Goal: Task Accomplishment & Management: Manage account settings

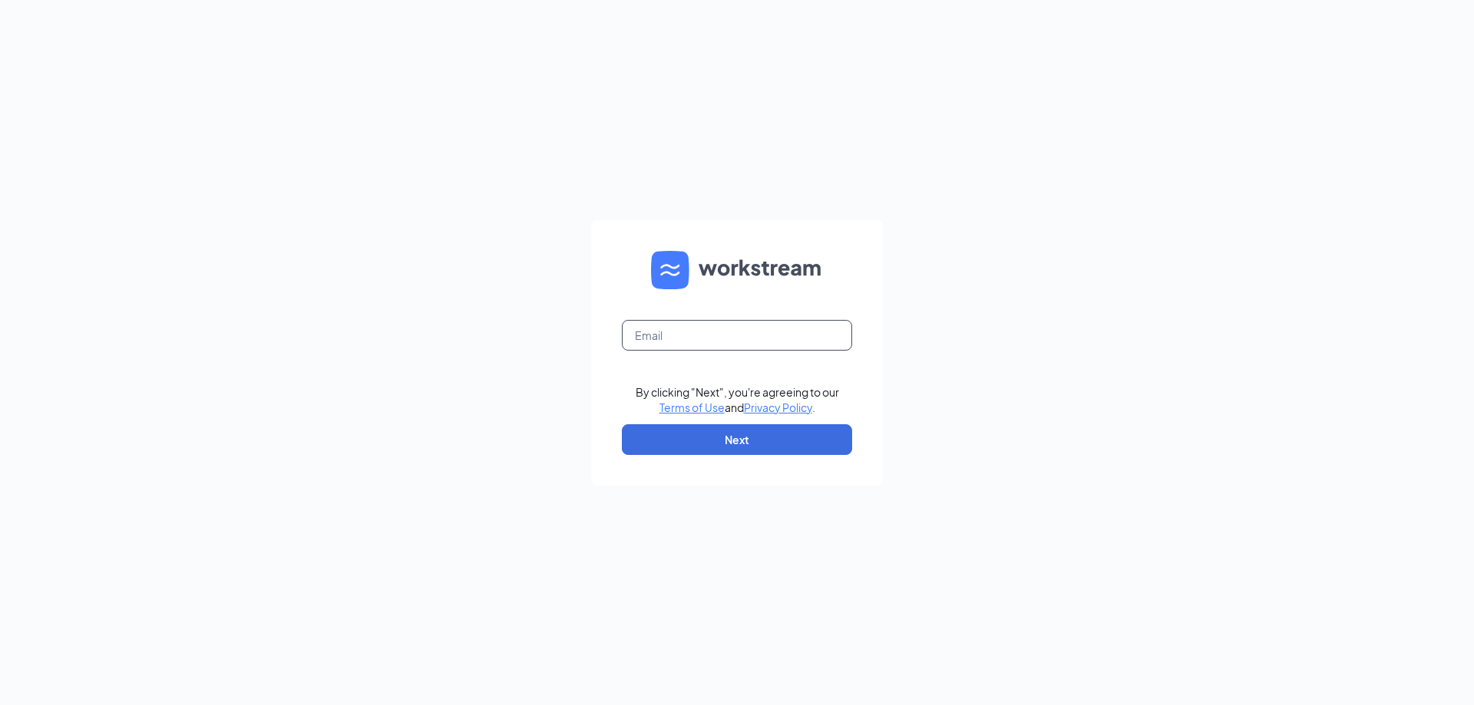
click at [760, 342] on input "text" at bounding box center [737, 335] width 230 height 31
type input "1046@premiumloaves.com"
click at [741, 431] on button "Next" at bounding box center [737, 439] width 230 height 31
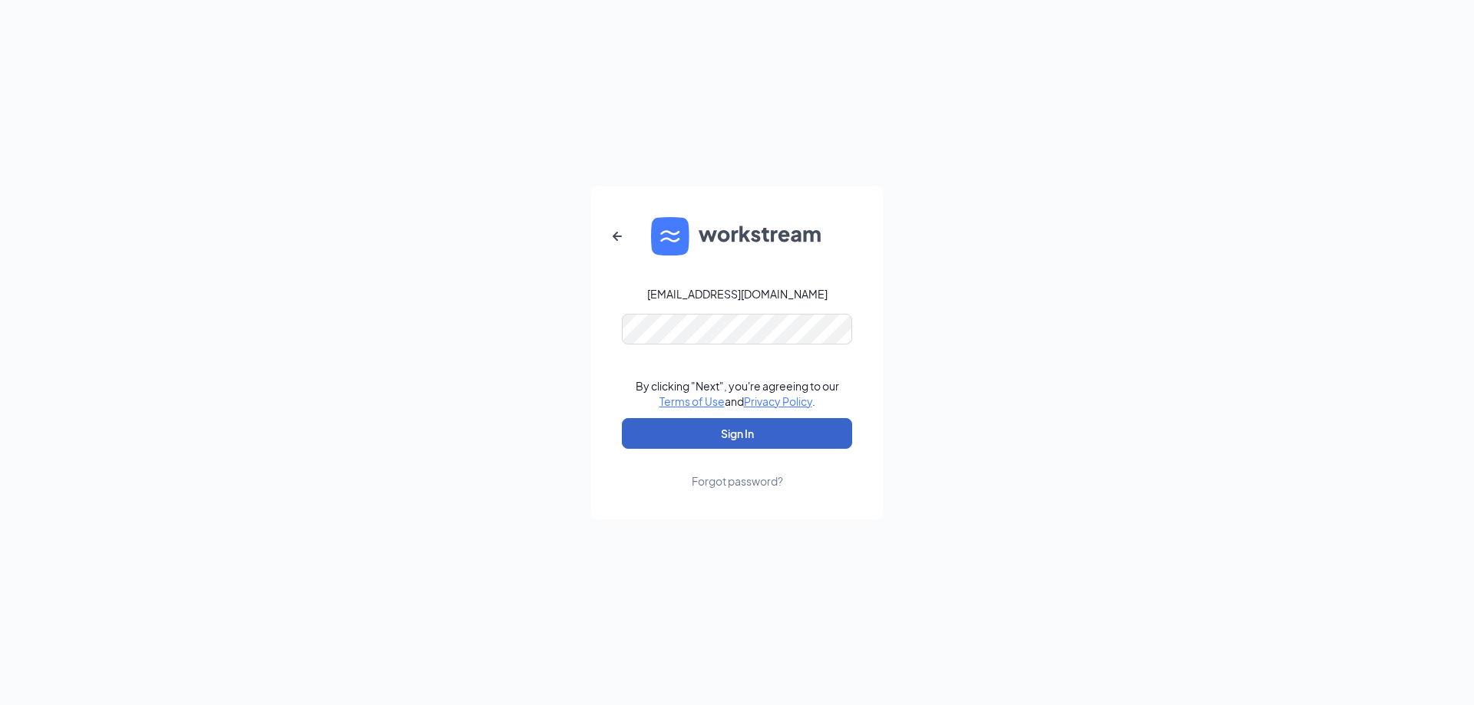
click at [754, 441] on button "Sign In" at bounding box center [737, 433] width 230 height 31
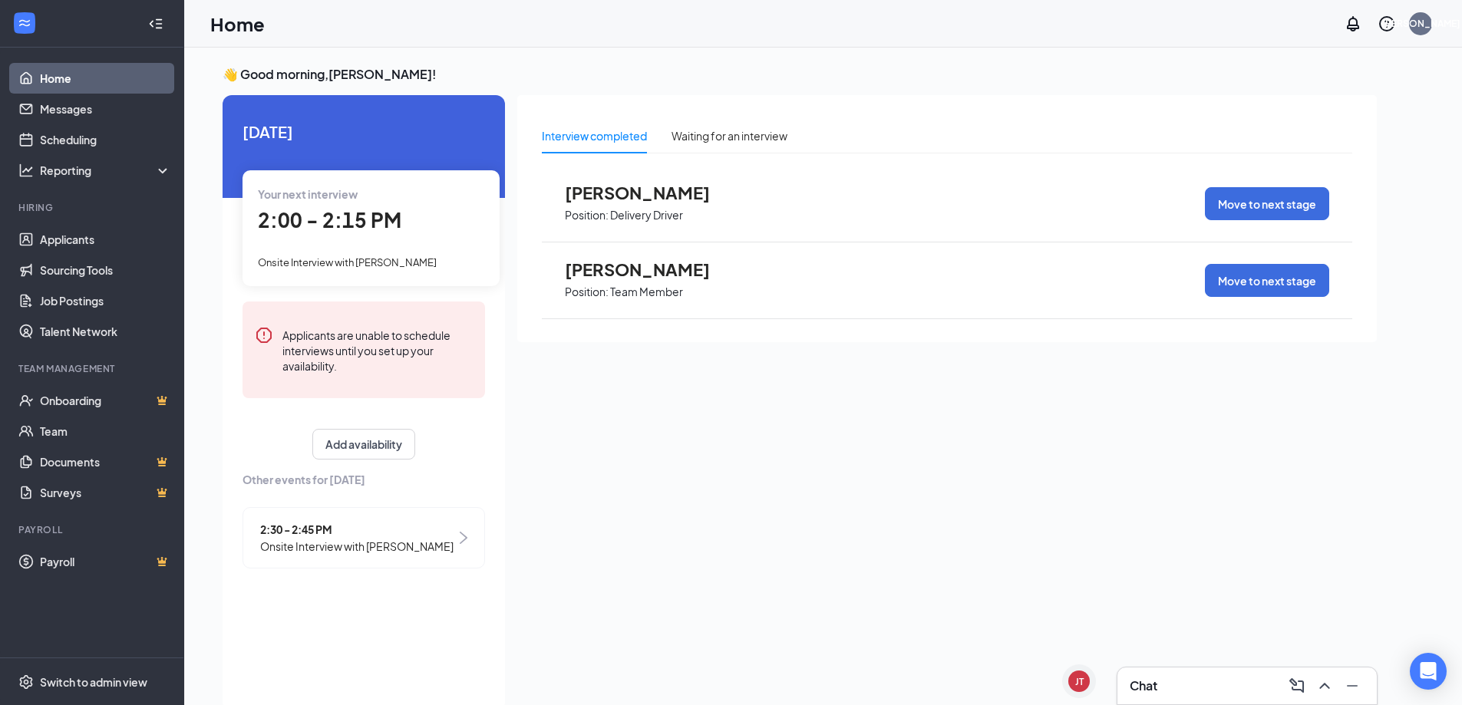
click at [1157, 680] on h3 "Chat" at bounding box center [1144, 686] width 28 height 17
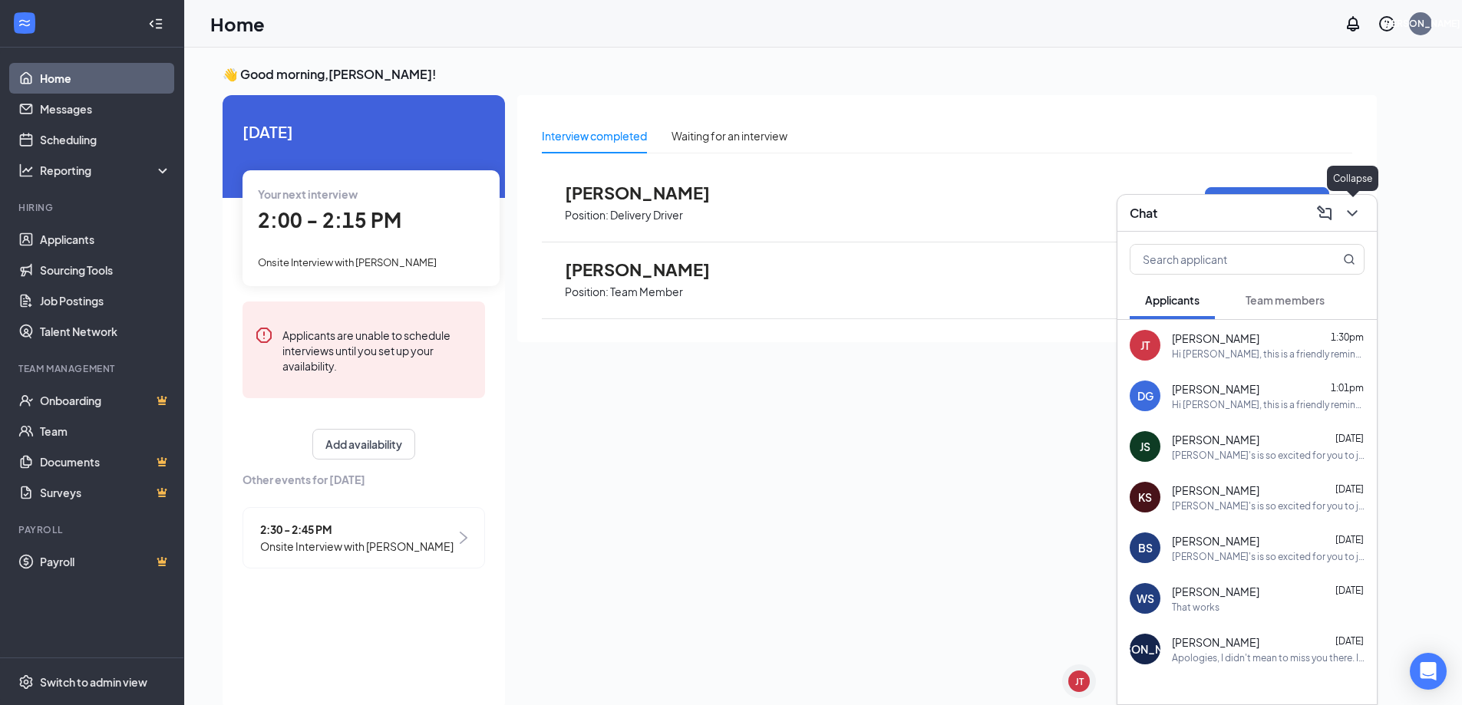
click at [1355, 214] on icon "ChevronDown" at bounding box center [1352, 213] width 18 height 18
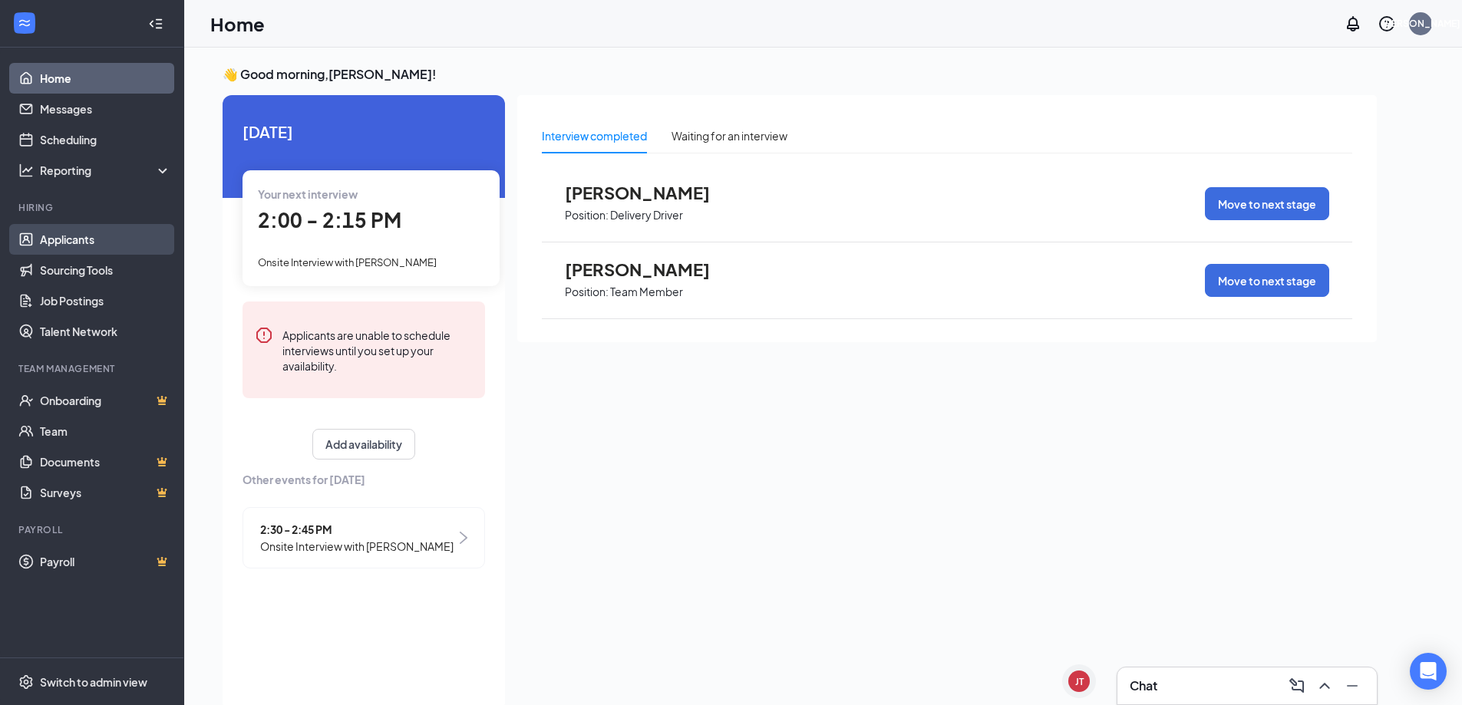
click at [97, 250] on link "Applicants" at bounding box center [105, 239] width 131 height 31
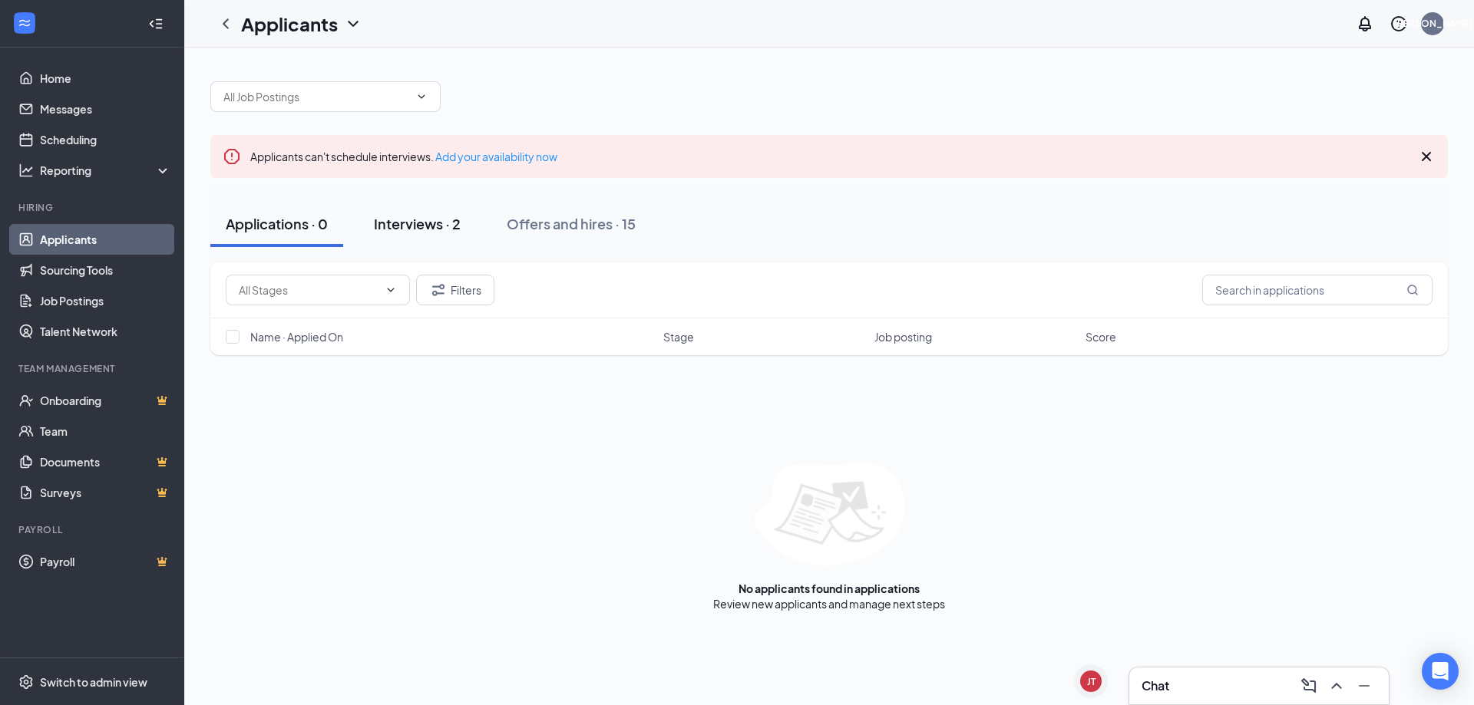
click at [447, 212] on button "Interviews · 2" at bounding box center [416, 224] width 117 height 46
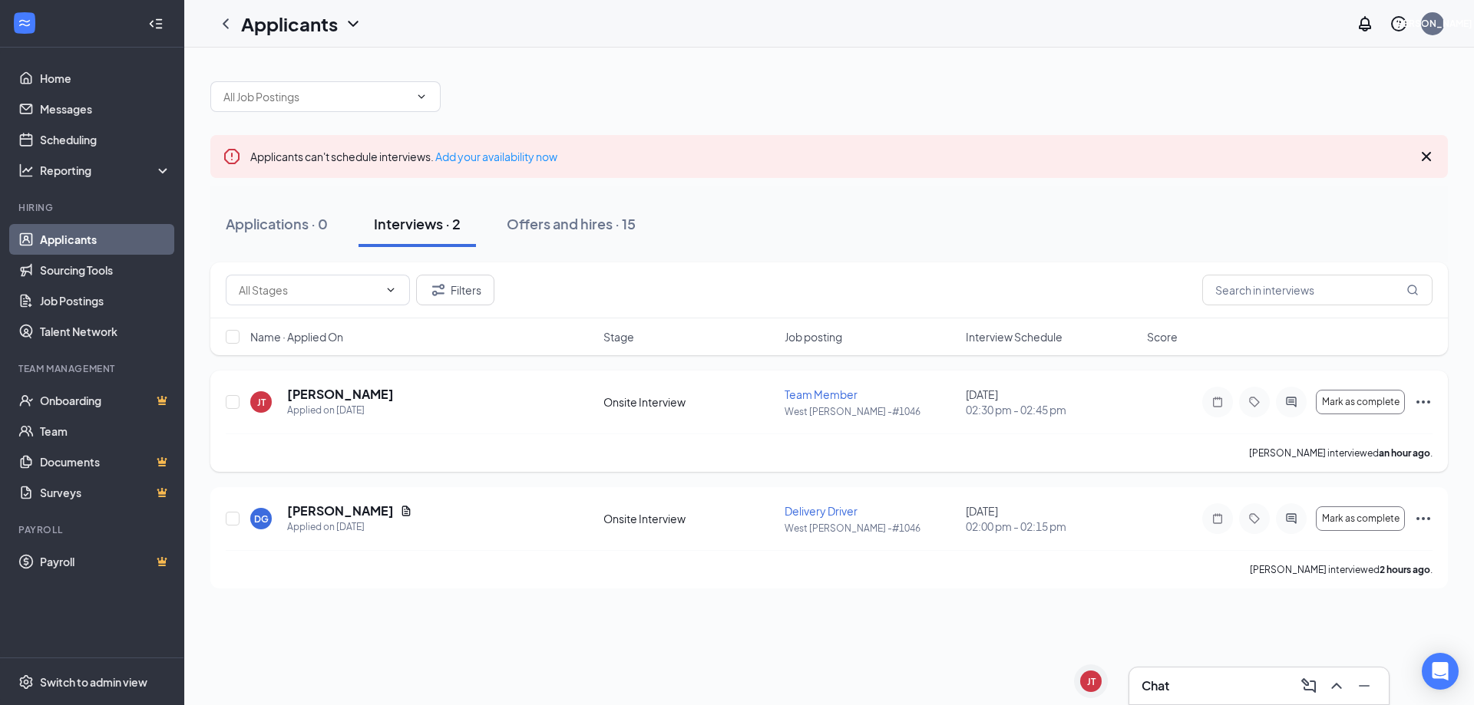
click at [1428, 416] on div "Mark as complete" at bounding box center [1317, 402] width 230 height 31
click at [1416, 391] on div "Mark as complete" at bounding box center [1317, 402] width 230 height 31
click at [1420, 400] on icon "Ellipses" at bounding box center [1423, 402] width 18 height 18
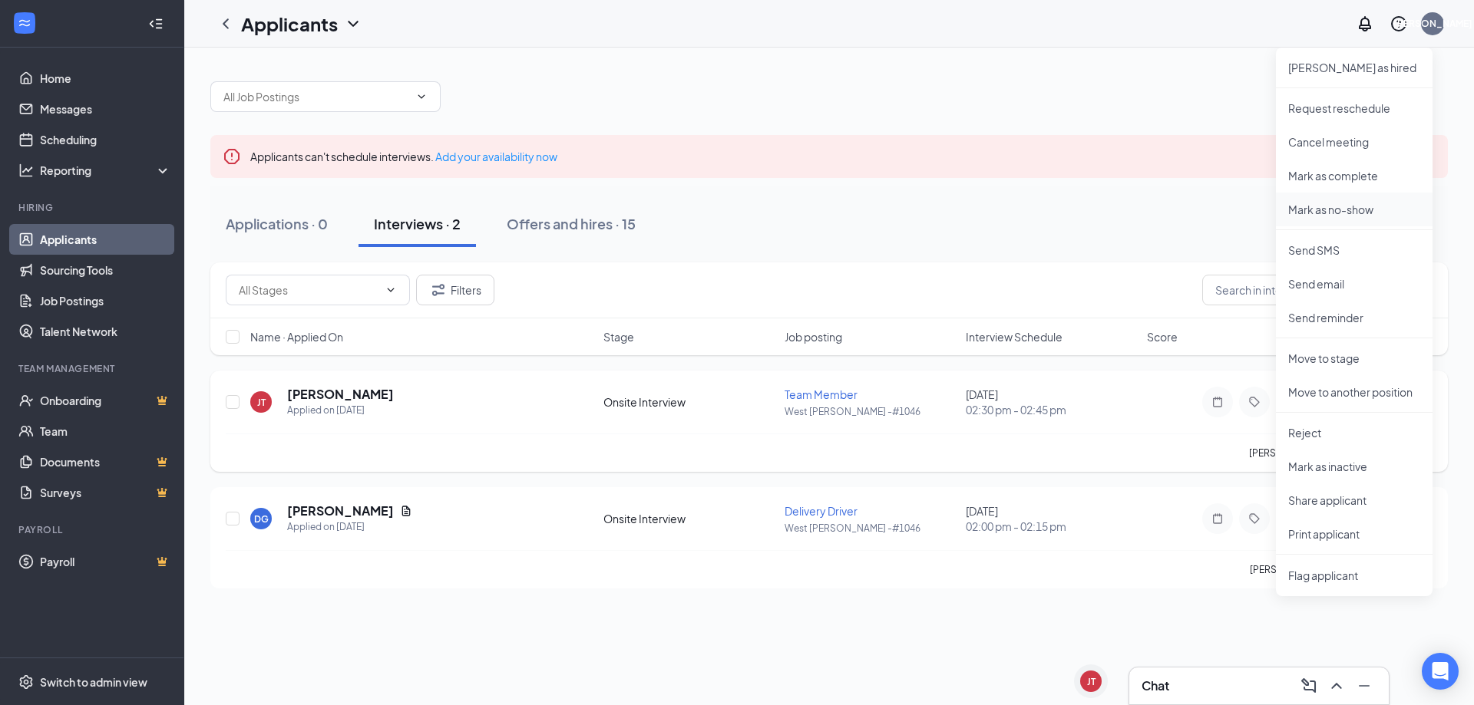
click at [1361, 203] on p "Mark as no-show" at bounding box center [1354, 209] width 132 height 15
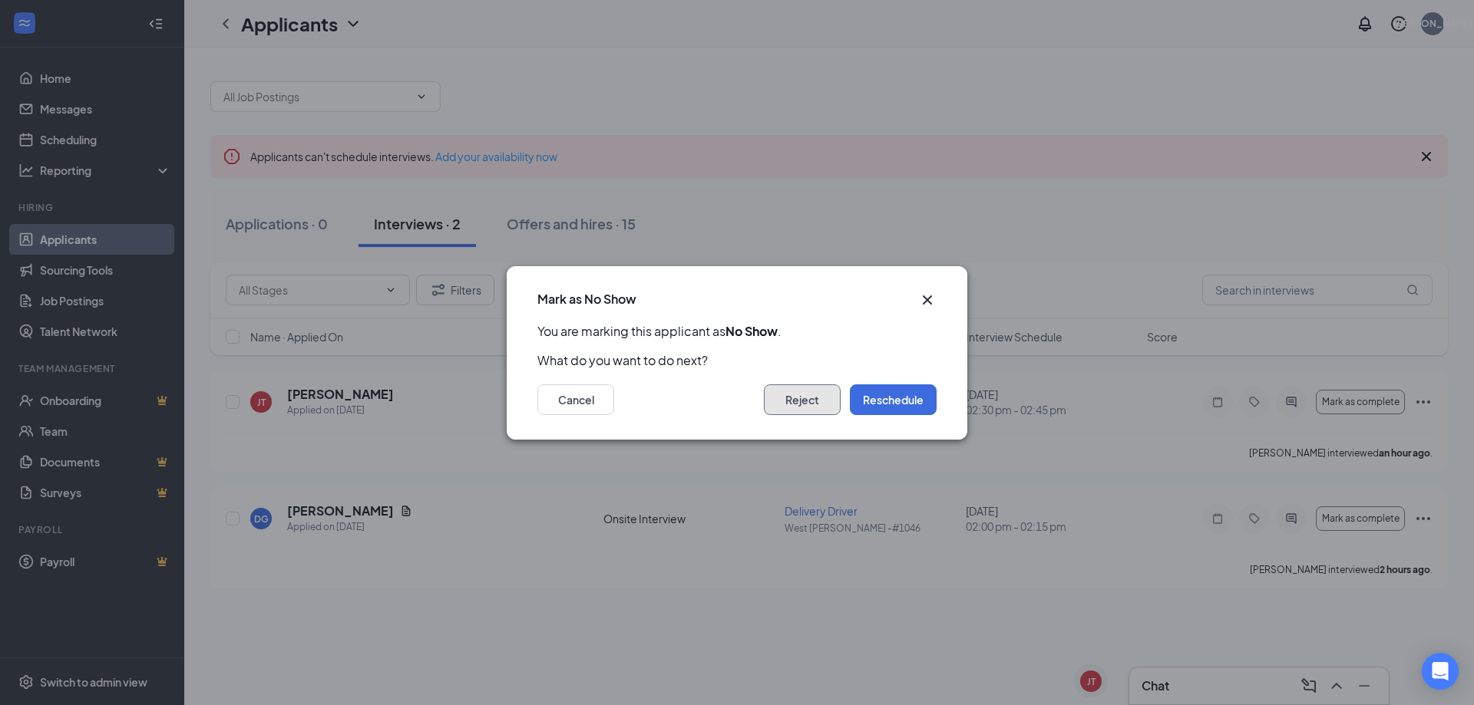
click at [817, 389] on button "Reject" at bounding box center [802, 399] width 77 height 31
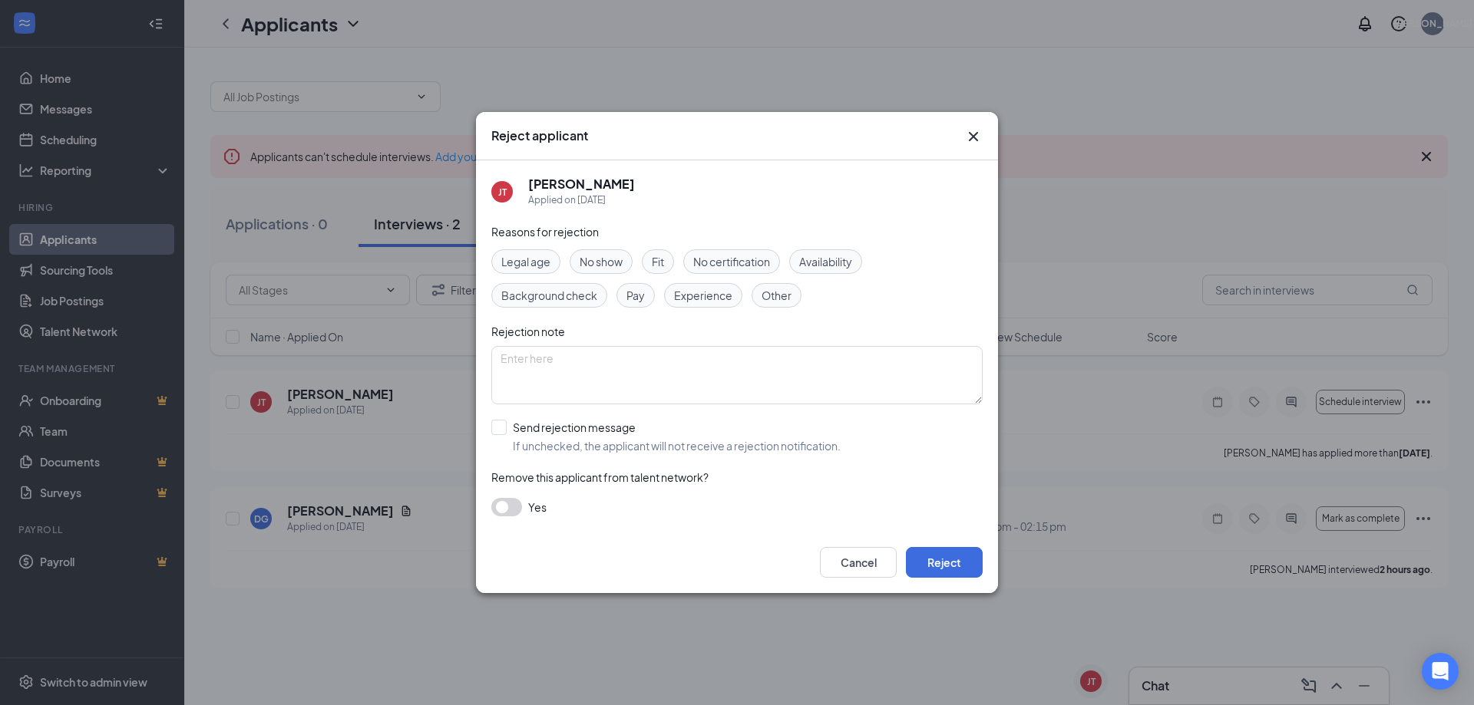
click at [847, 265] on span "Availability" at bounding box center [825, 261] width 53 height 17
click at [922, 549] on button "Reject" at bounding box center [944, 562] width 77 height 31
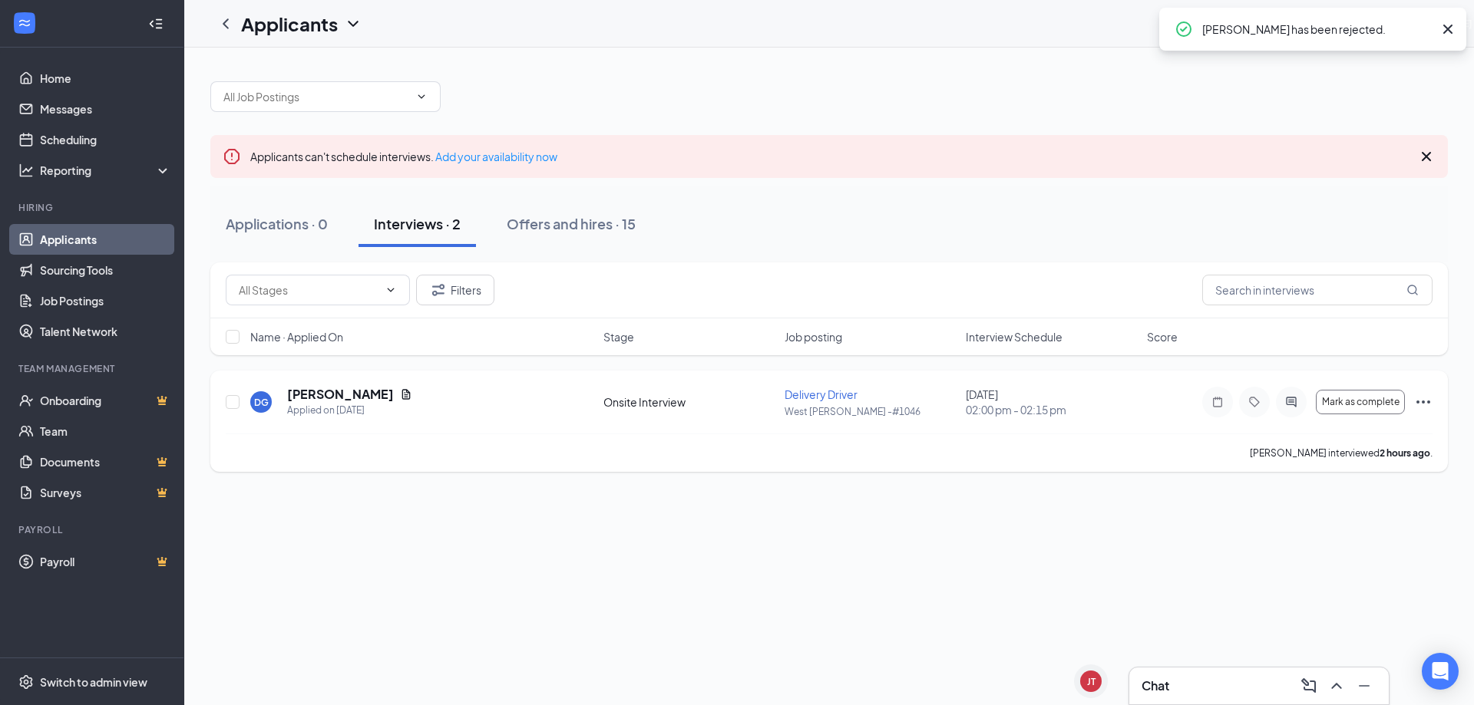
click at [1424, 408] on icon "Ellipses" at bounding box center [1423, 402] width 18 height 18
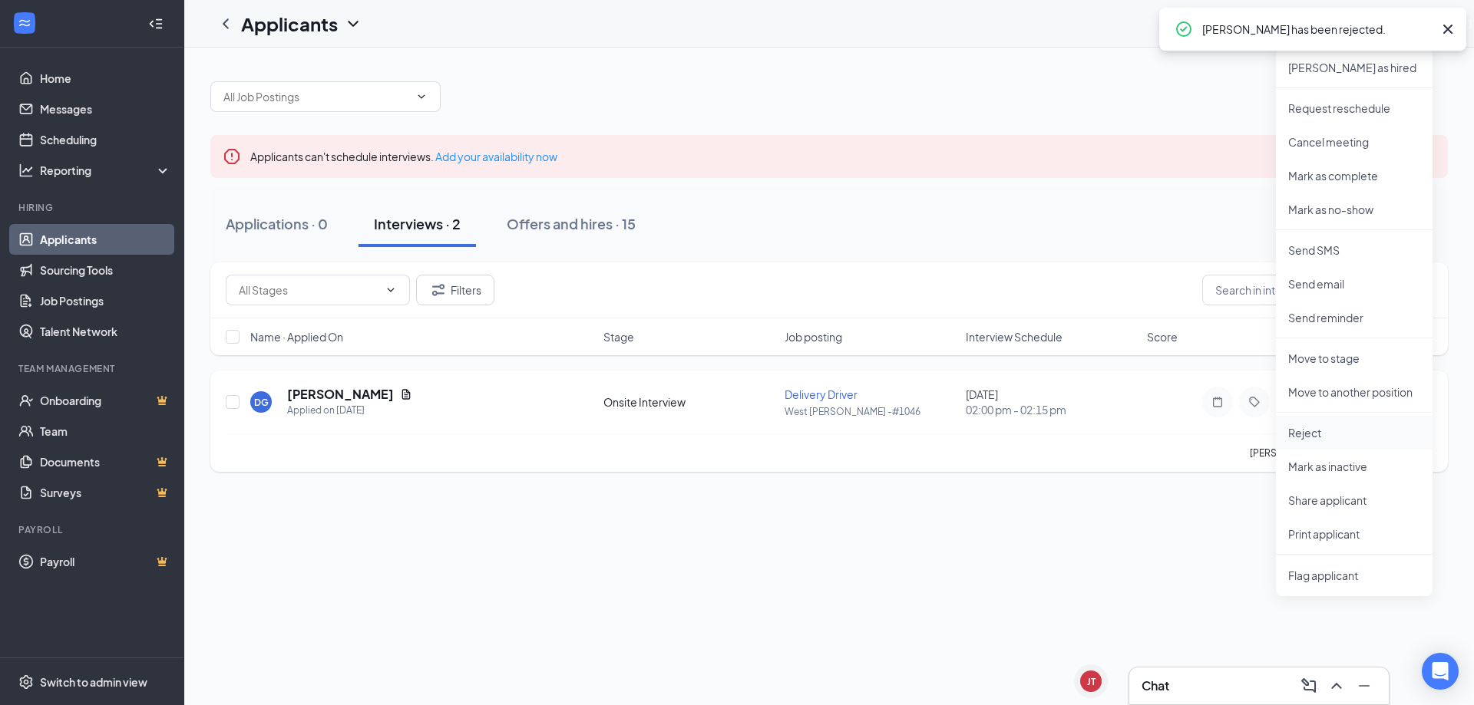
click at [1360, 440] on p "Reject" at bounding box center [1354, 432] width 132 height 15
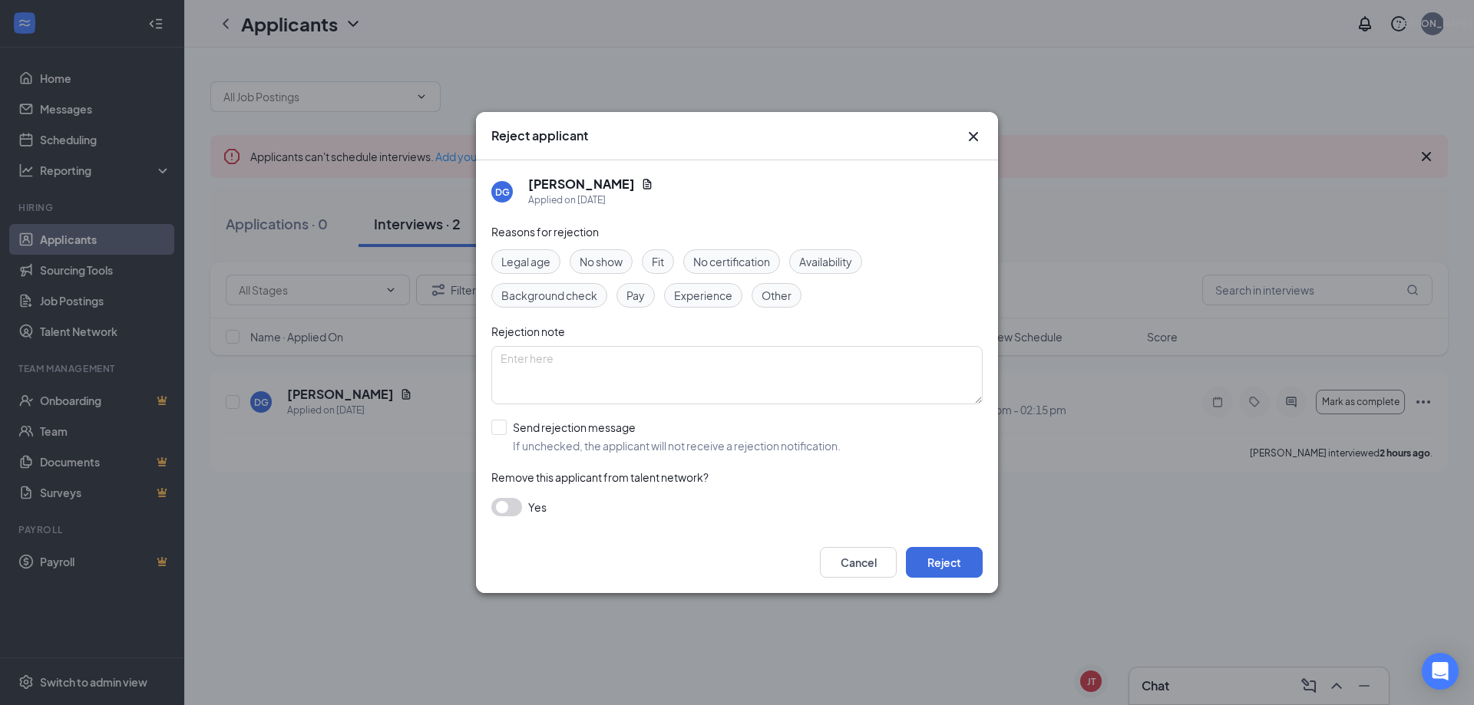
click at [979, 138] on icon "Cross" at bounding box center [973, 136] width 18 height 18
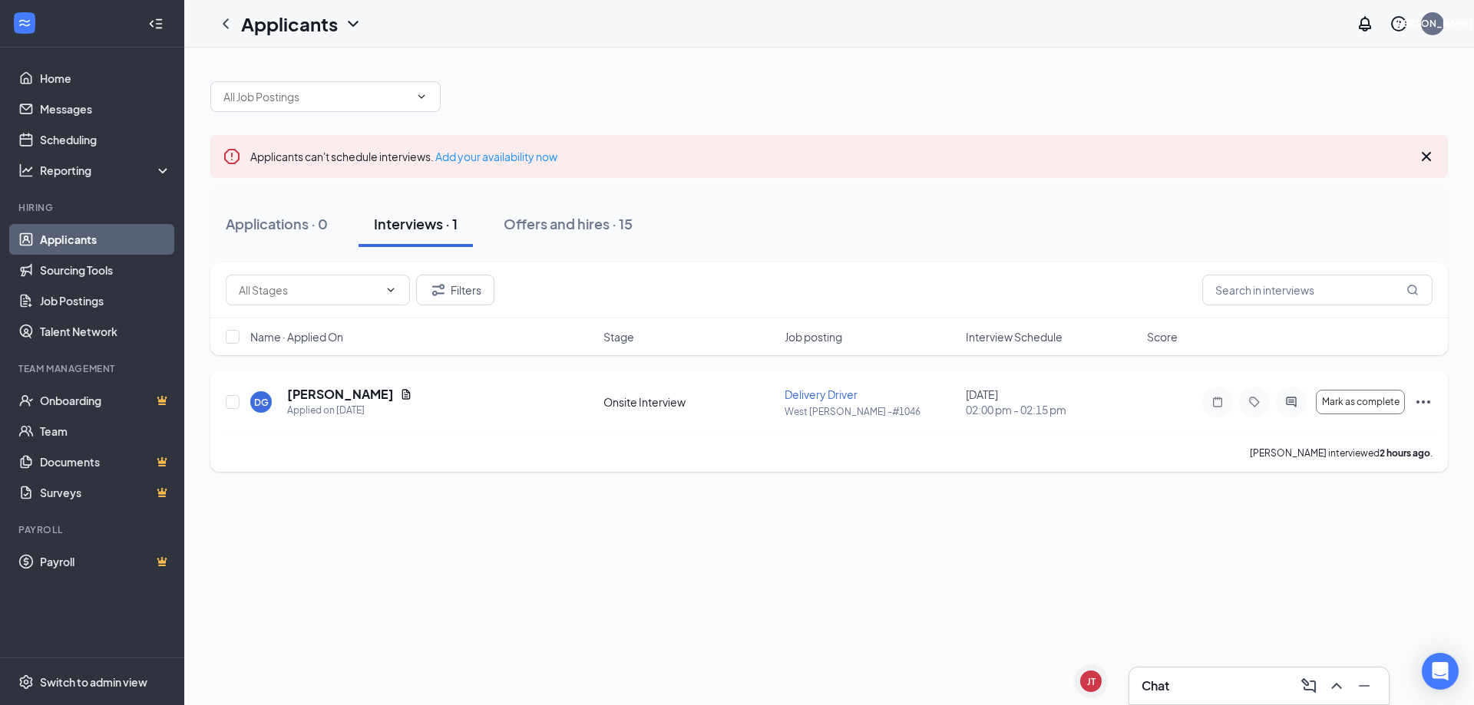
click at [1422, 402] on icon "Ellipses" at bounding box center [1423, 402] width 18 height 18
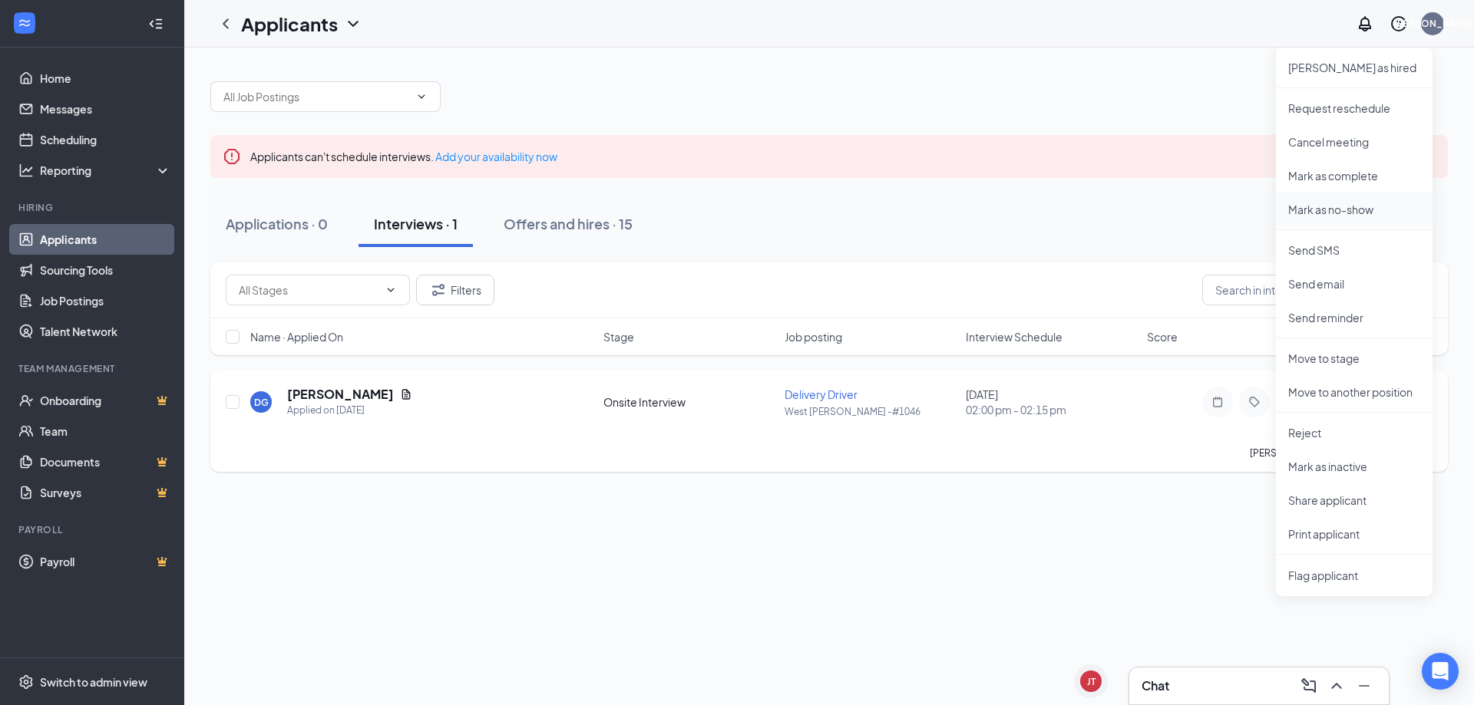
click at [1312, 206] on p "Mark as no-show" at bounding box center [1354, 209] width 132 height 15
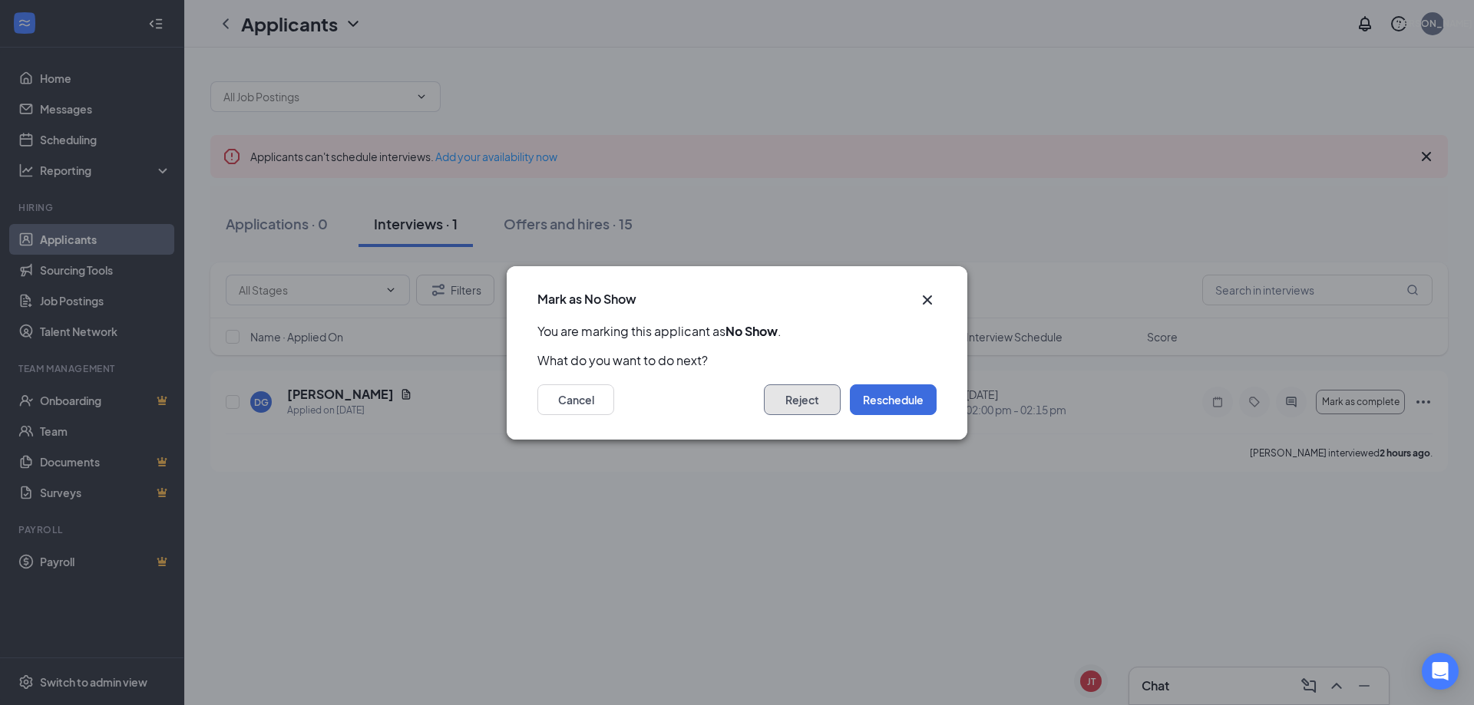
click at [813, 390] on button "Reject" at bounding box center [802, 399] width 77 height 31
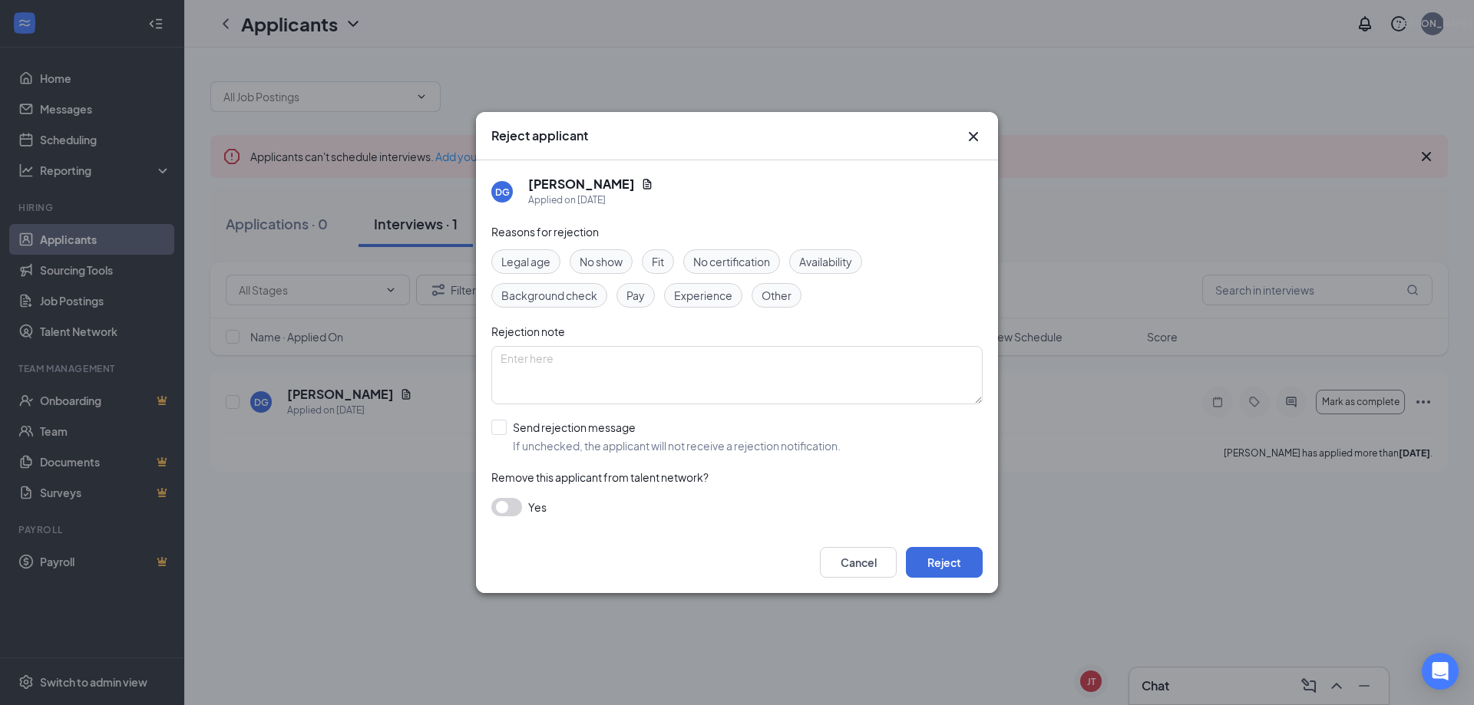
click at [843, 272] on div "Availability" at bounding box center [825, 261] width 73 height 25
click at [920, 559] on button "Reject" at bounding box center [944, 562] width 77 height 31
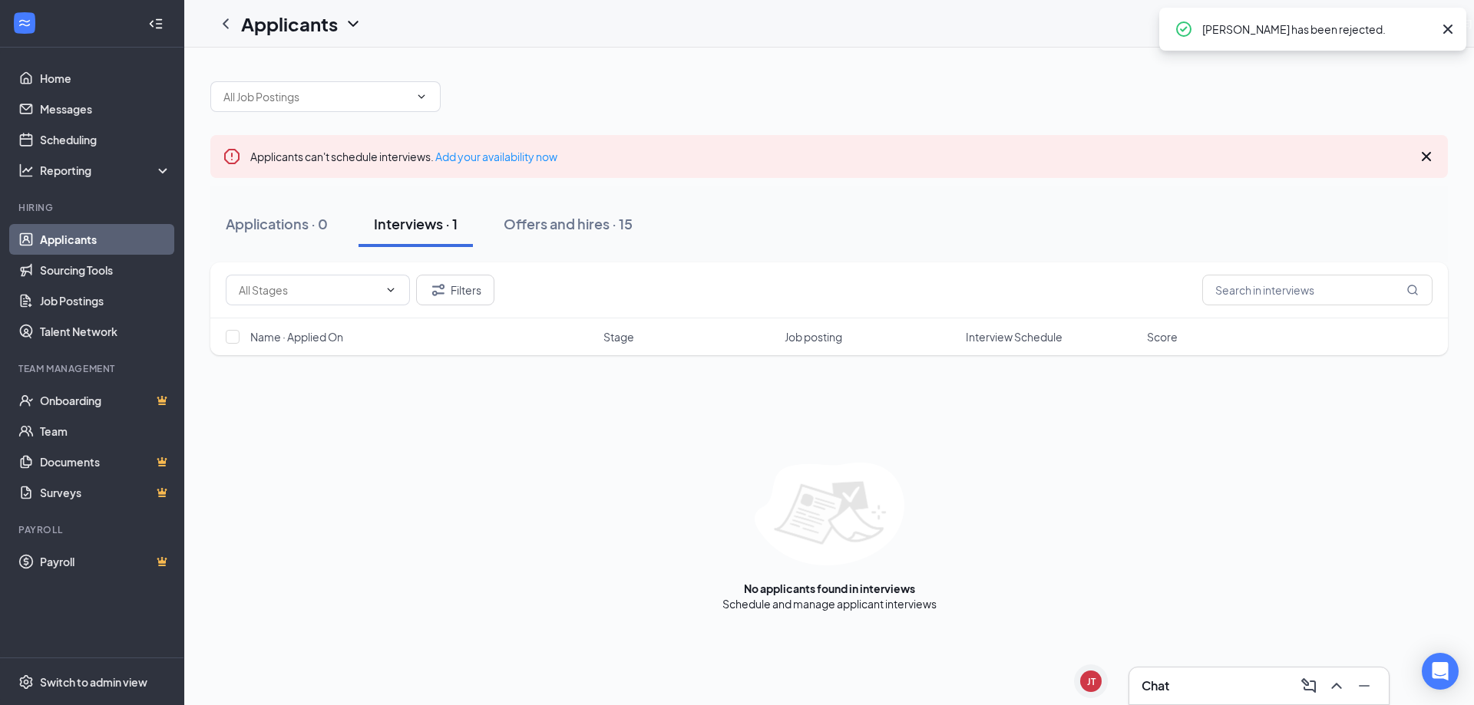
click at [375, 24] on div "Applicants [PERSON_NAME]" at bounding box center [828, 24] width 1289 height 48
click at [344, 23] on icon "ChevronDown" at bounding box center [353, 24] width 18 height 18
click at [315, 93] on link "Archived applicants" at bounding box center [333, 100] width 166 height 15
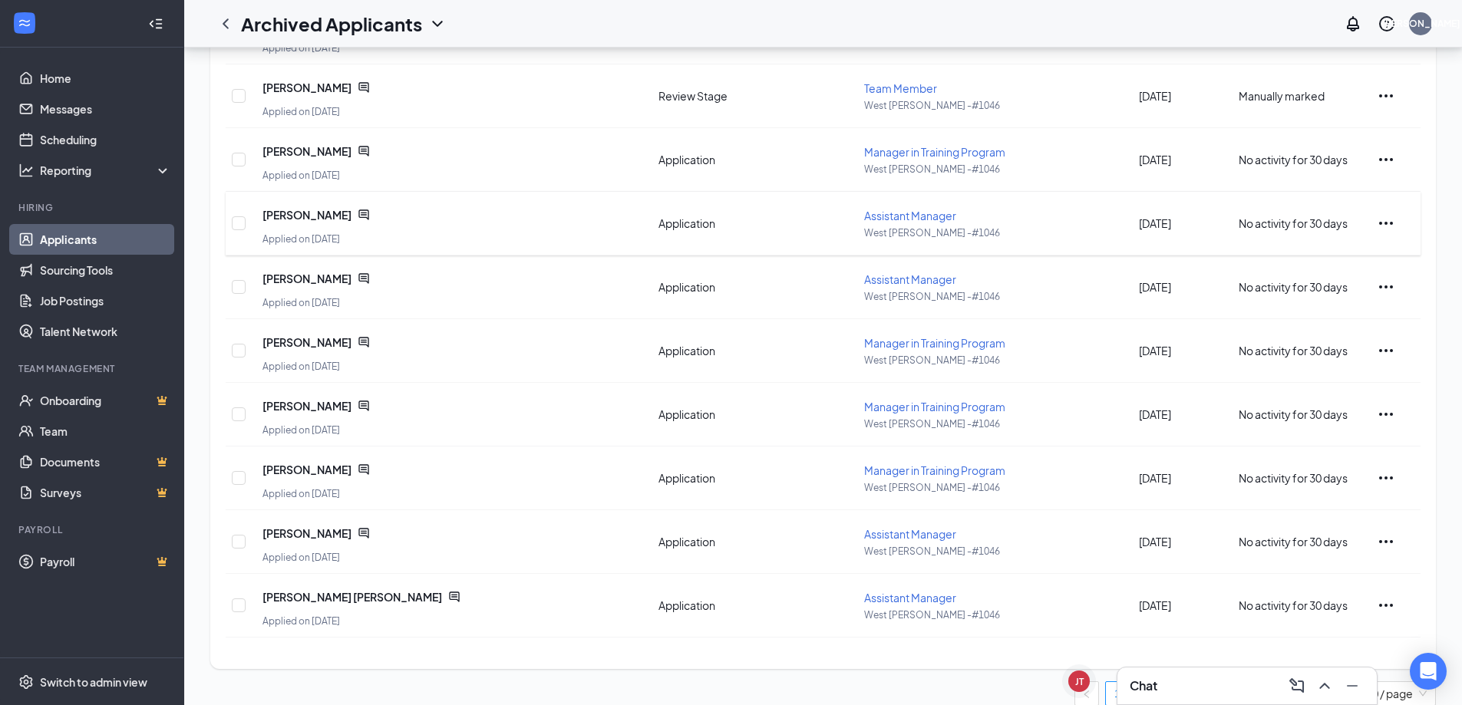
scroll to position [252, 0]
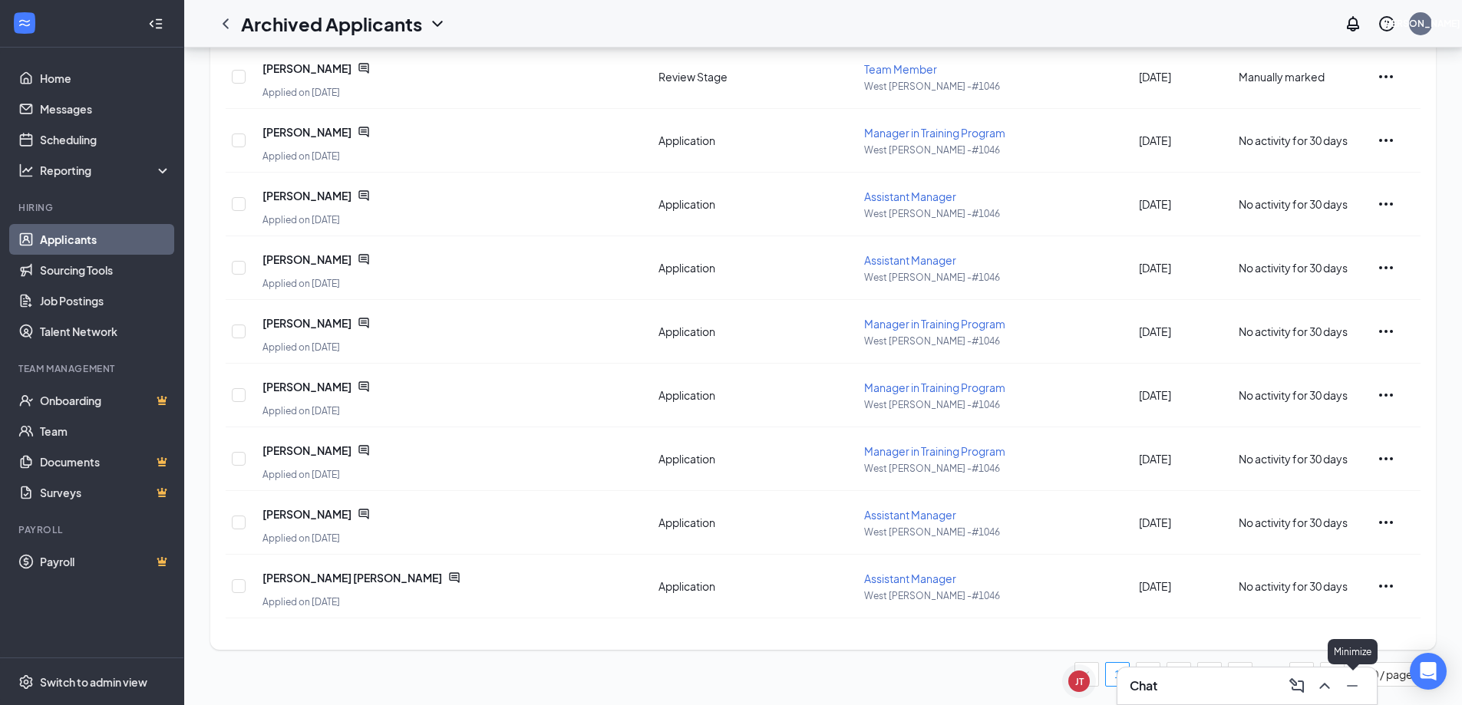
click at [1351, 679] on icon "Minimize" at bounding box center [1352, 686] width 18 height 18
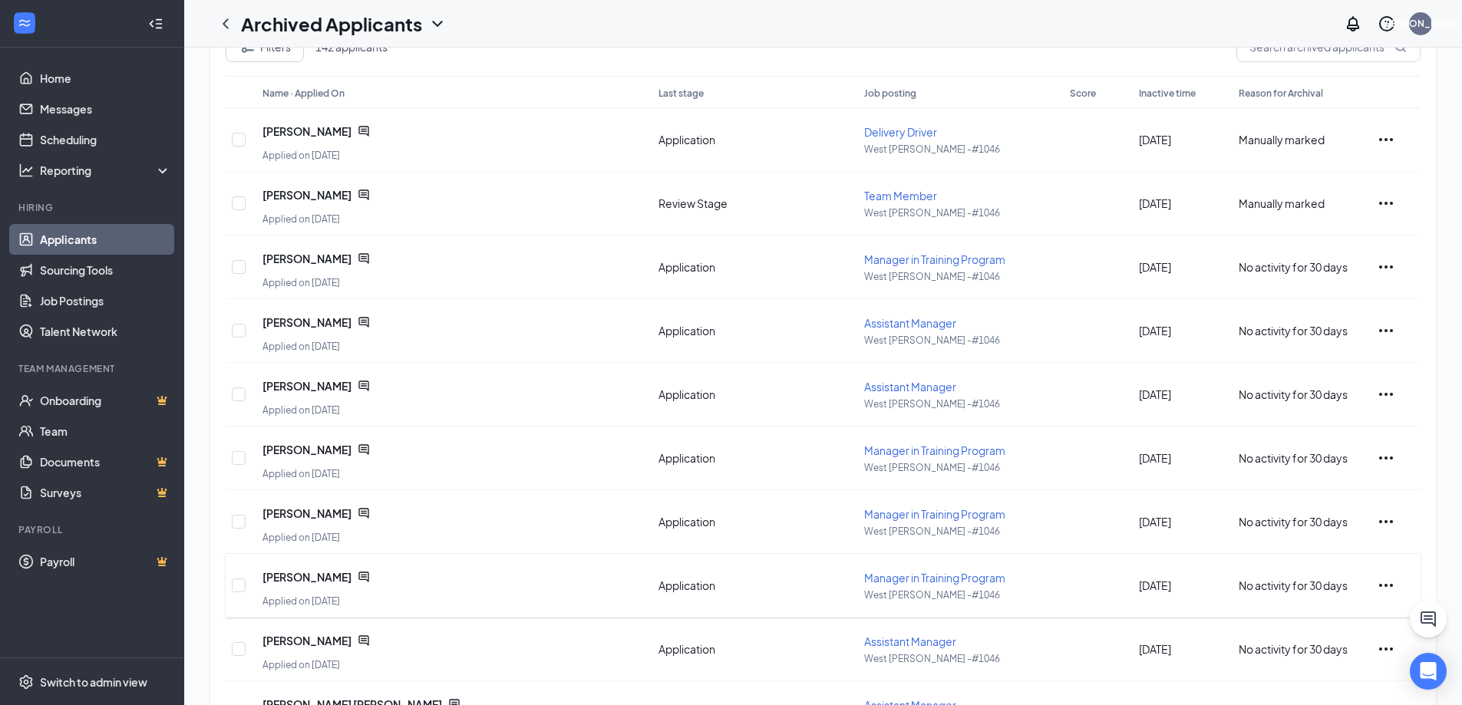
scroll to position [0, 0]
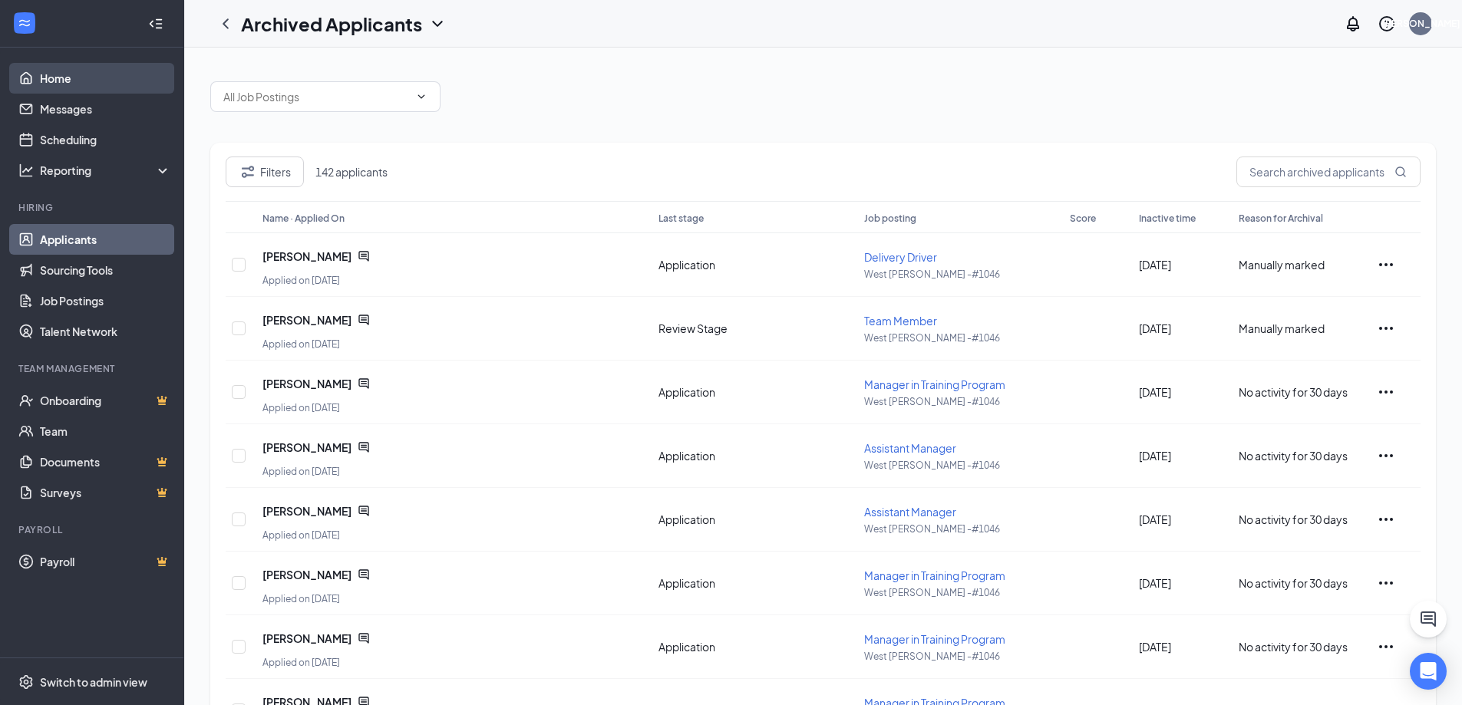
click at [50, 78] on link "Home" at bounding box center [105, 78] width 131 height 31
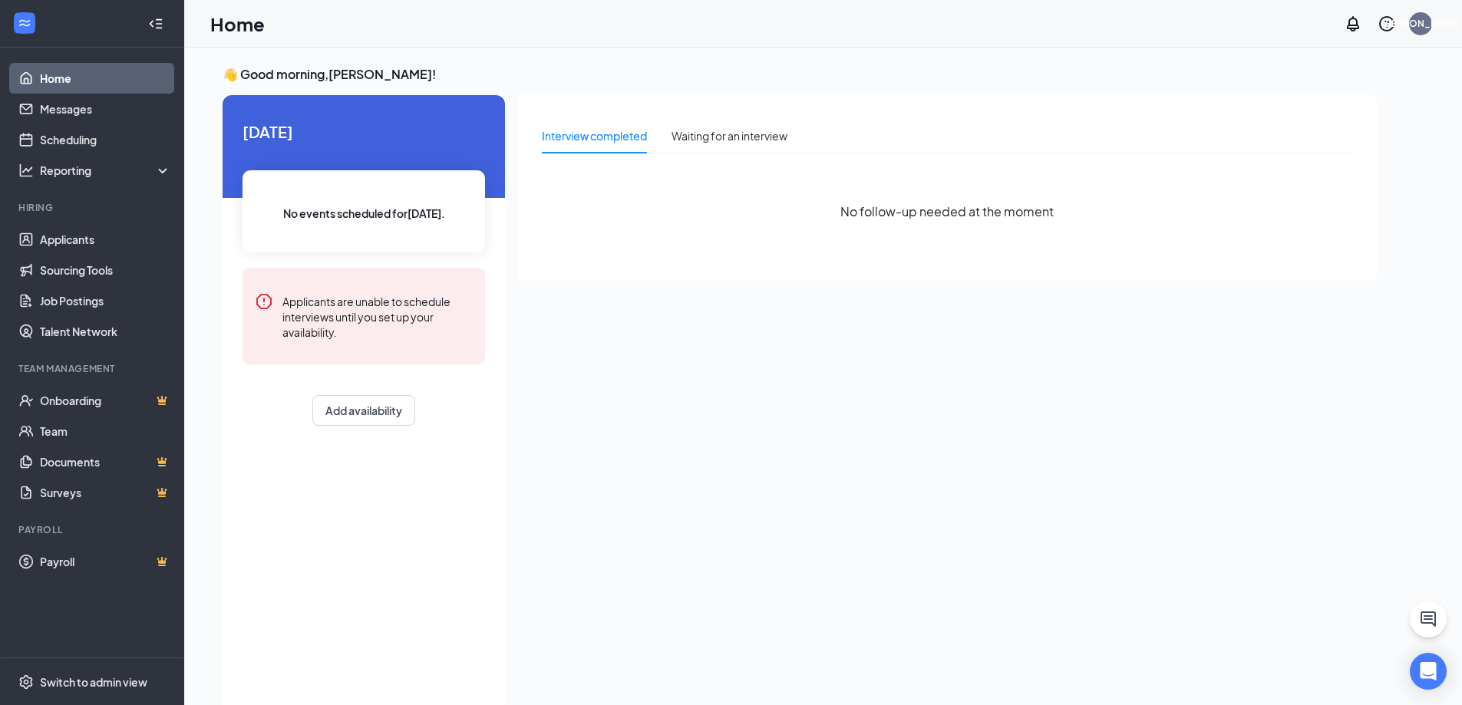
click at [1018, 416] on div "Interview completed Waiting for an interview No follow-up needed at the moment" at bounding box center [947, 398] width 860 height 607
